Goal: Task Accomplishment & Management: Manage account settings

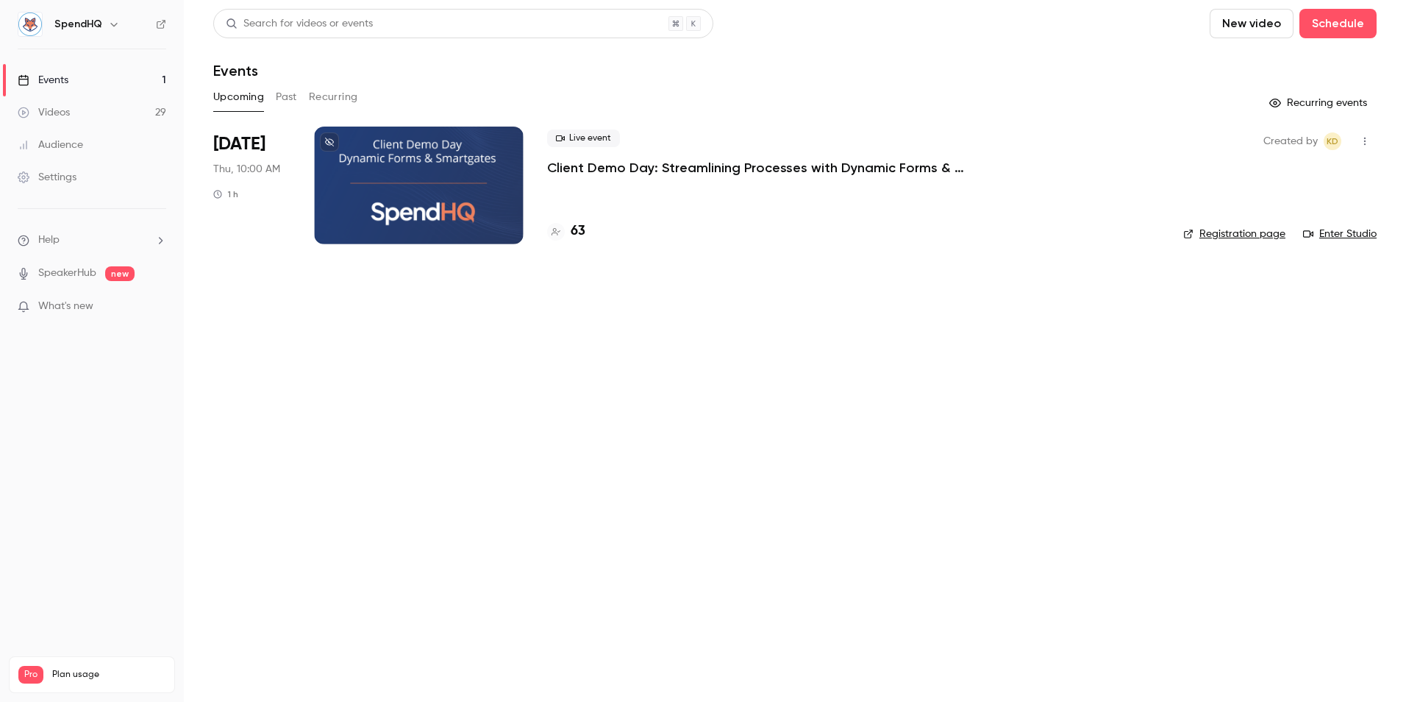
click at [357, 195] on div at bounding box center [419, 185] width 210 height 118
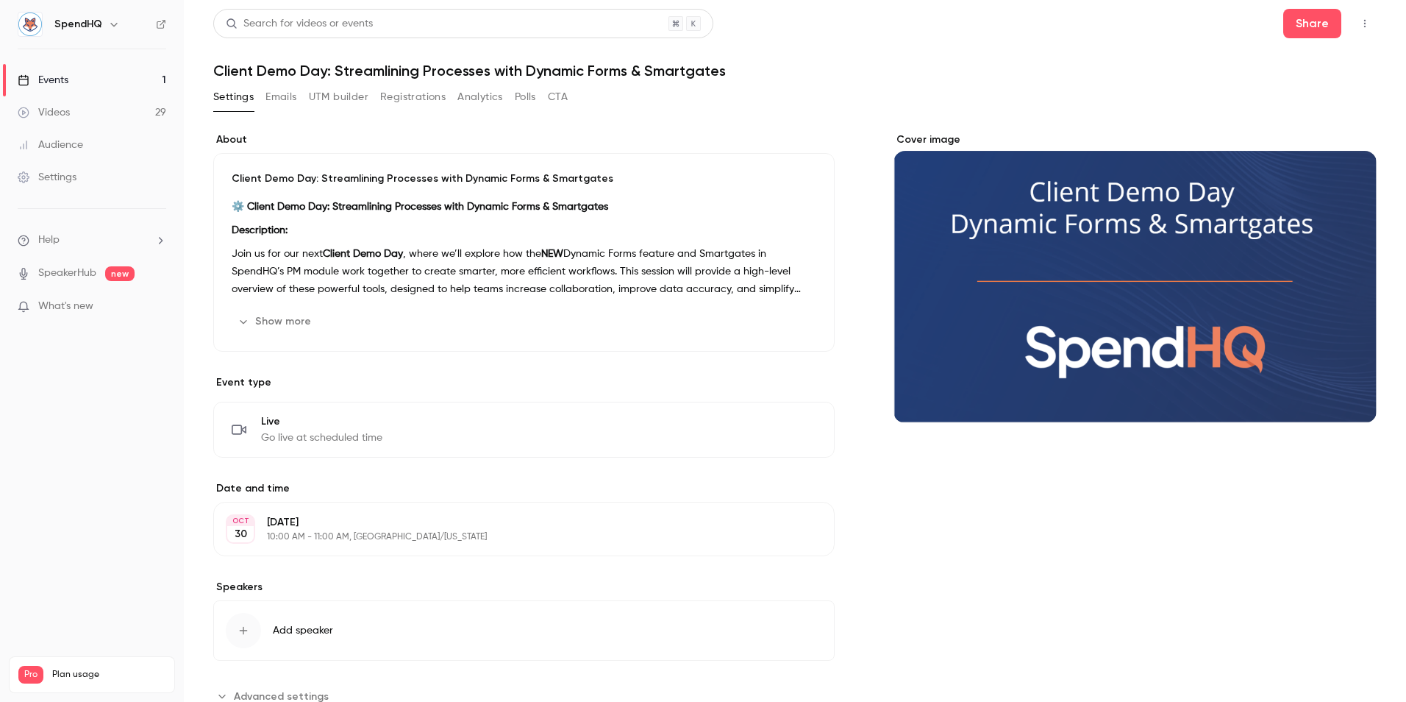
click at [283, 93] on button "Emails" at bounding box center [280, 97] width 31 height 24
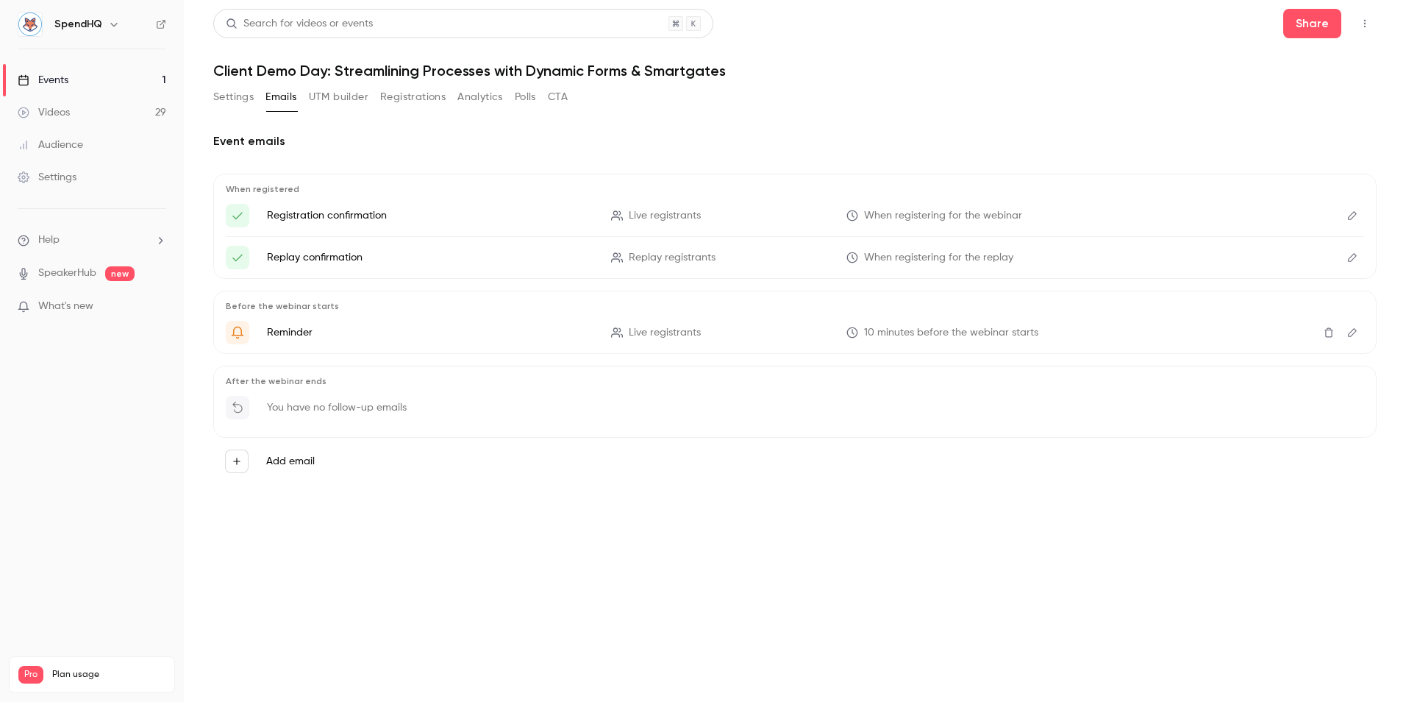
click at [408, 99] on button "Registrations" at bounding box center [412, 97] width 65 height 24
